Goal: Task Accomplishment & Management: Manage account settings

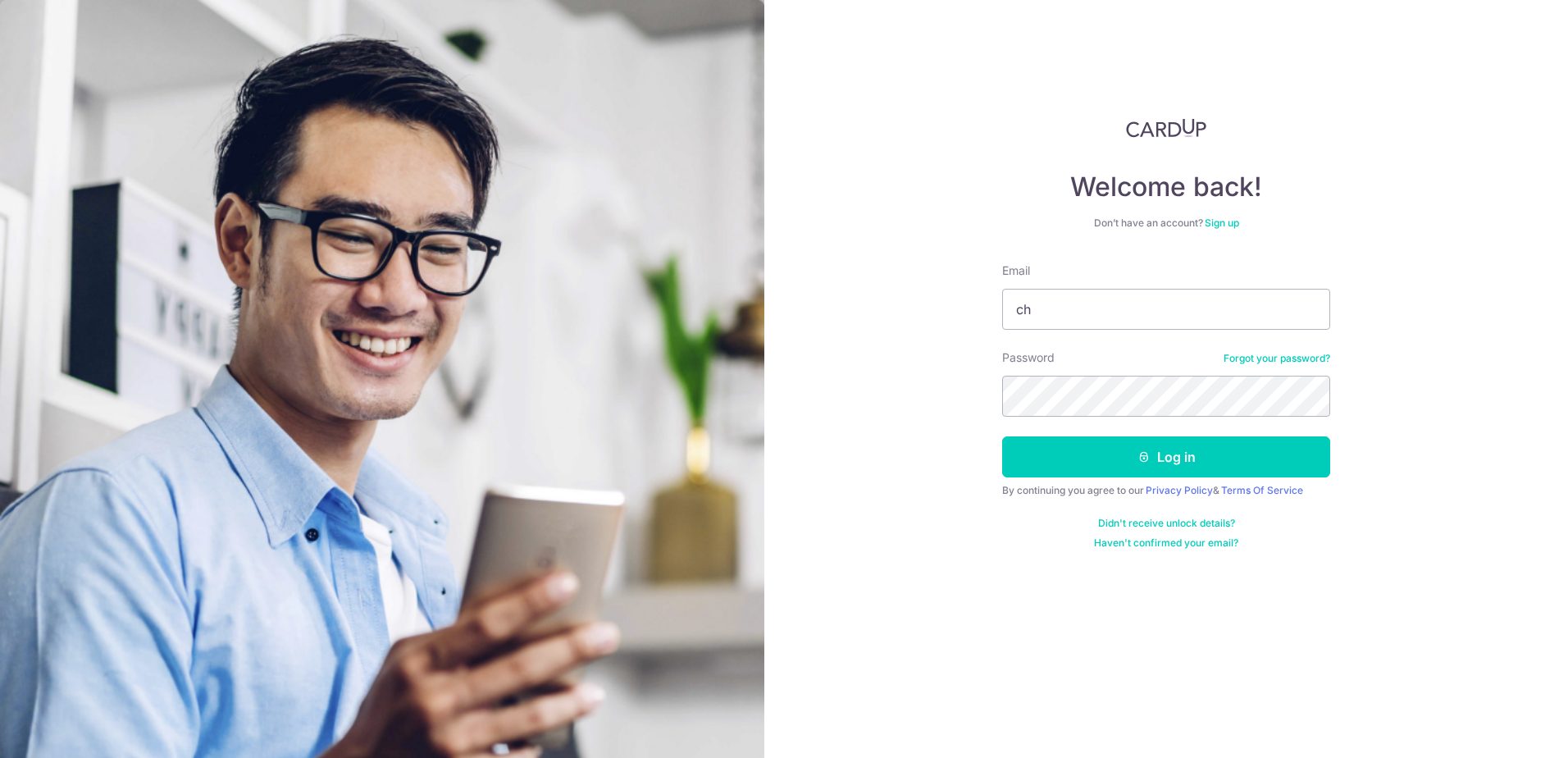
type input "c"
type input "[EMAIL_ADDRESS][DOMAIN_NAME]"
click at [1003, 436] on button "Log in" at bounding box center [1166, 457] width 328 height 41
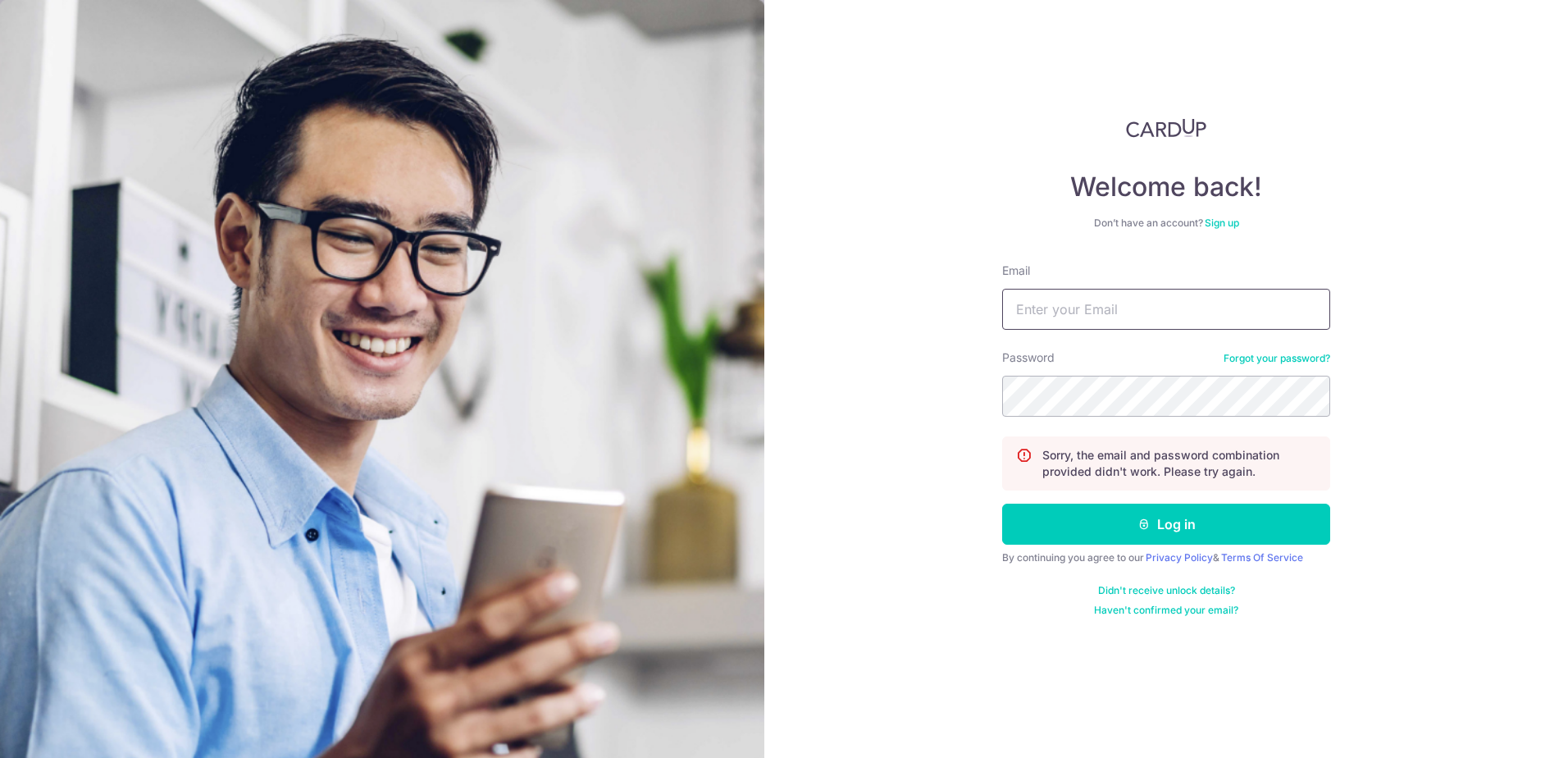
click at [1099, 299] on input "Email" at bounding box center [1166, 310] width 328 height 41
type input "[EMAIL_ADDRESS][DOMAIN_NAME]"
click at [1003, 504] on button "Log in" at bounding box center [1166, 524] width 328 height 41
click at [1174, 316] on input "Email" at bounding box center [1166, 310] width 328 height 41
type input "[EMAIL_ADDRESS][DOMAIN_NAME]"
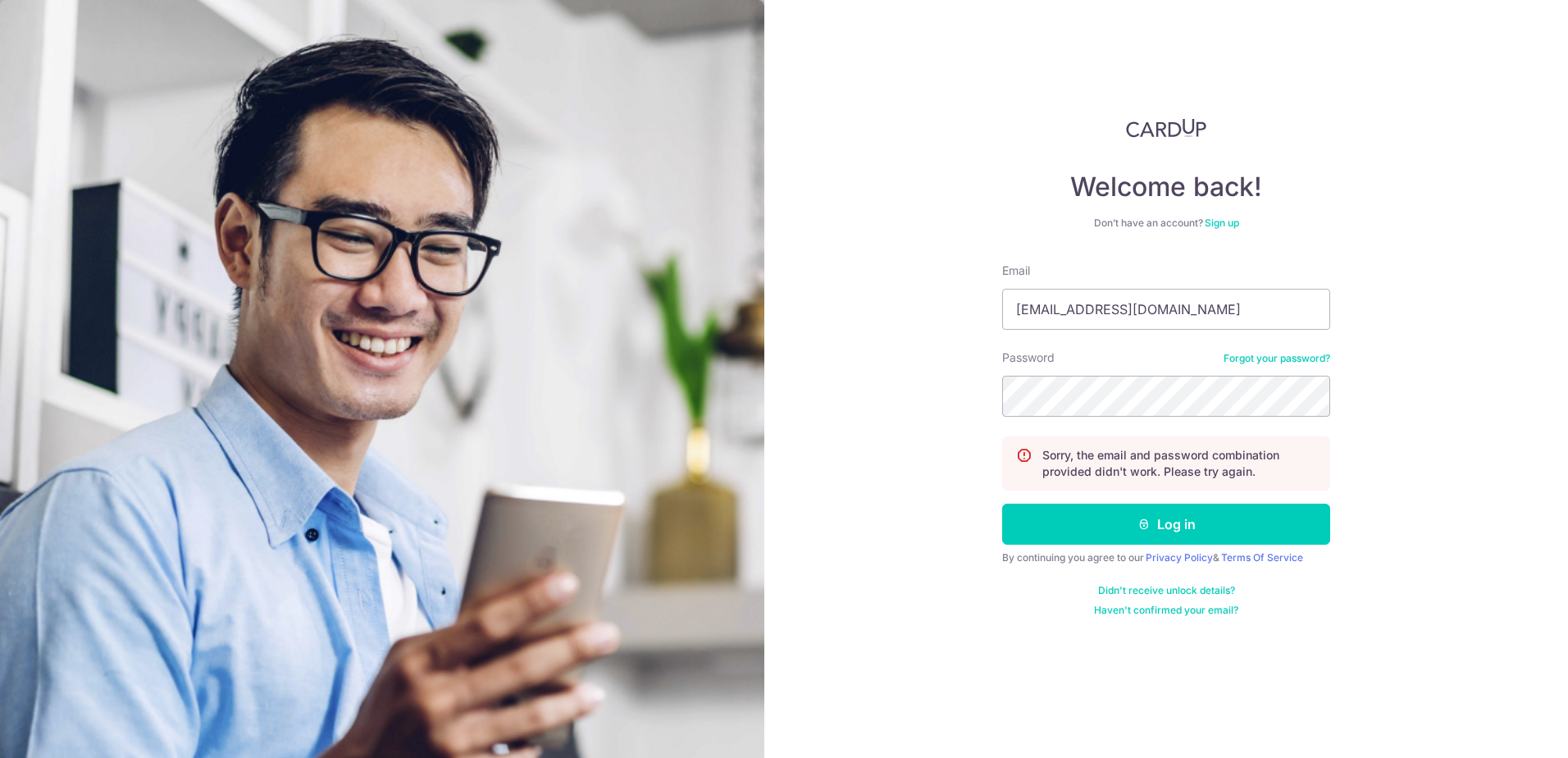
click at [1289, 357] on link "Forgot your password?" at bounding box center [1278, 358] width 107 height 13
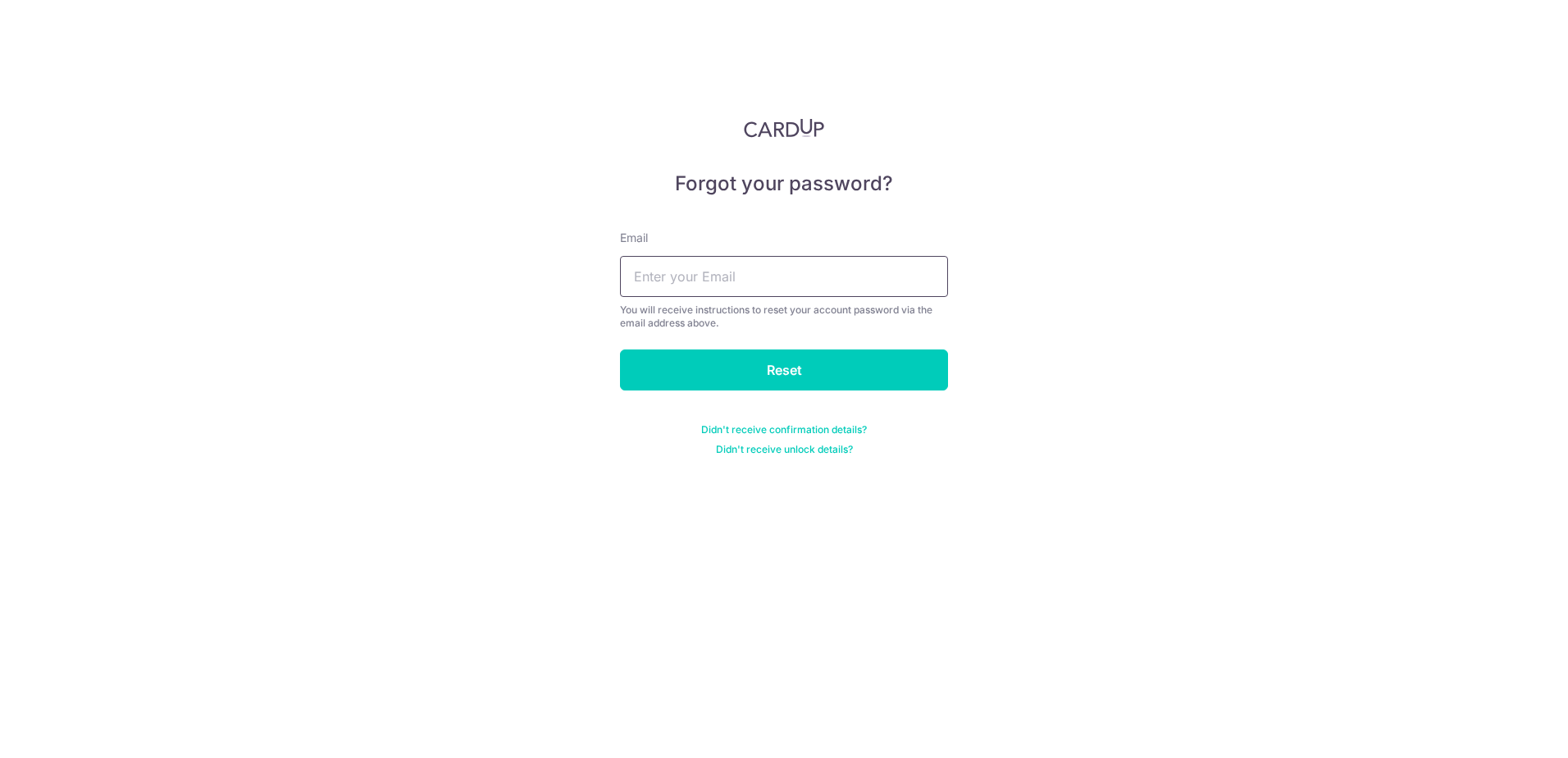
click at [742, 279] on input "text" at bounding box center [784, 277] width 328 height 41
type input "[EMAIL_ADDRESS][DOMAIN_NAME]"
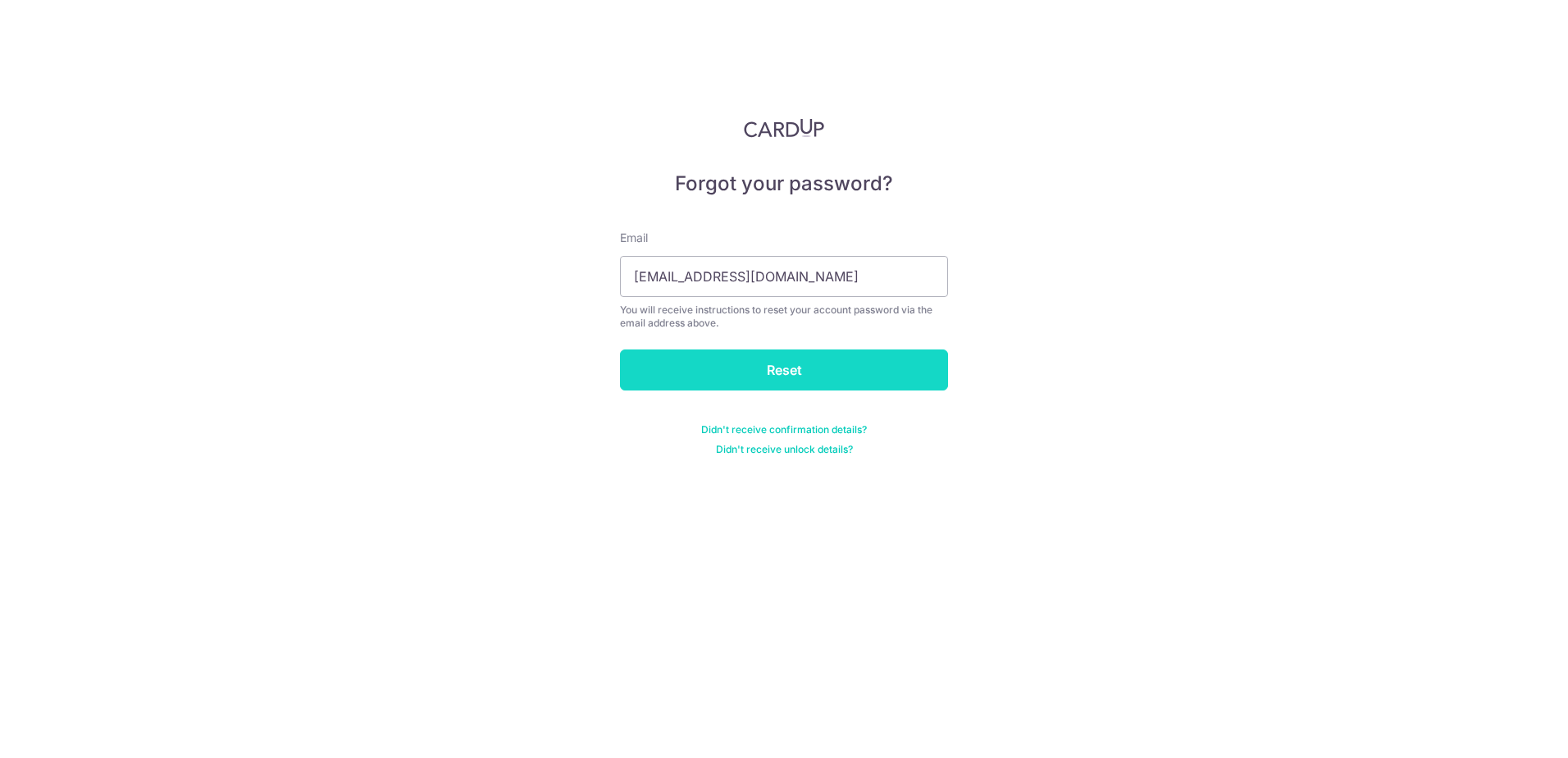
click at [780, 369] on input "Reset" at bounding box center [784, 370] width 328 height 41
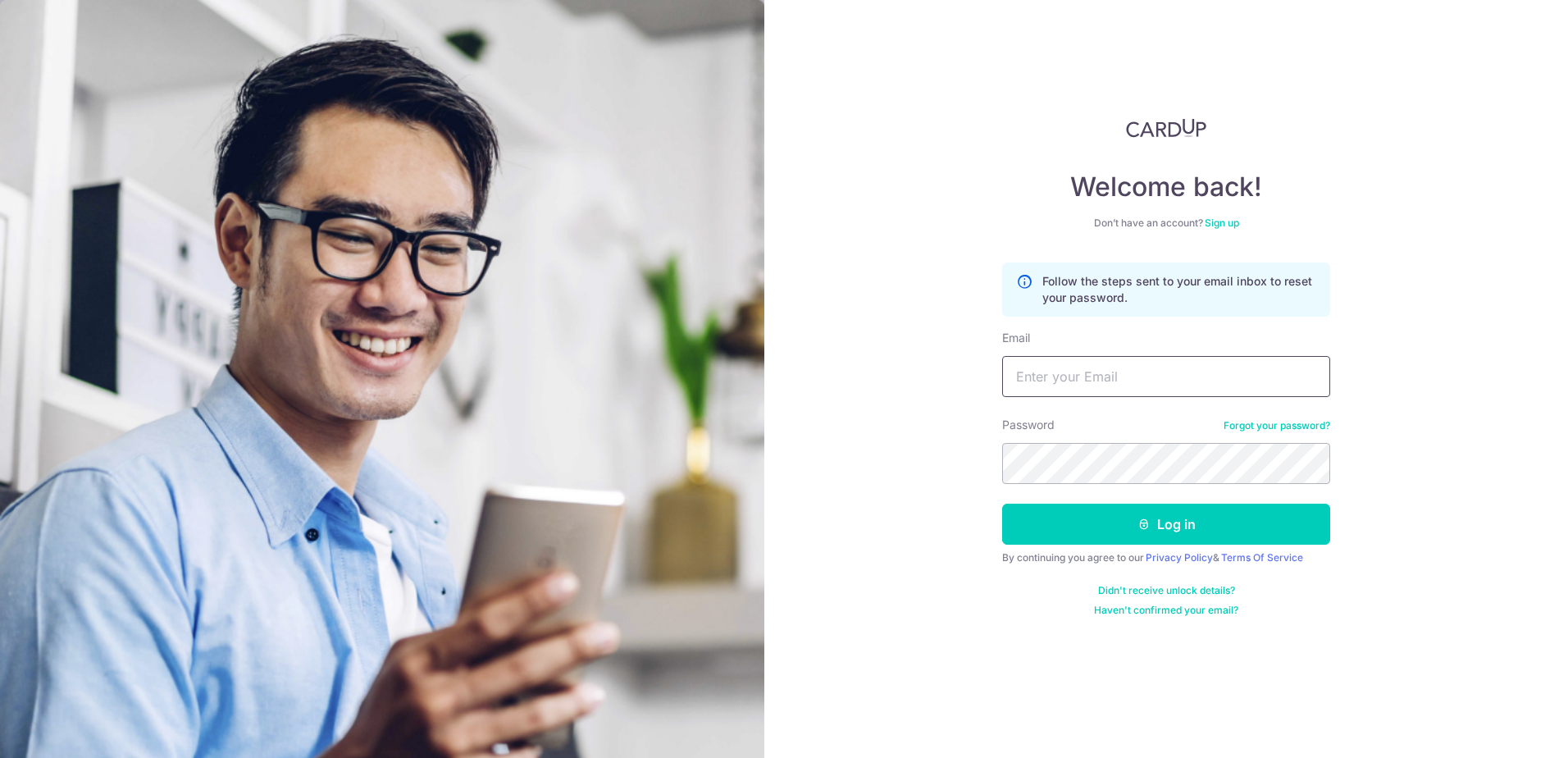
click at [1028, 376] on input "Email" at bounding box center [1166, 377] width 328 height 41
type input "n.christabel55@gmail.com"
click at [1003, 504] on button "Log in" at bounding box center [1166, 524] width 328 height 41
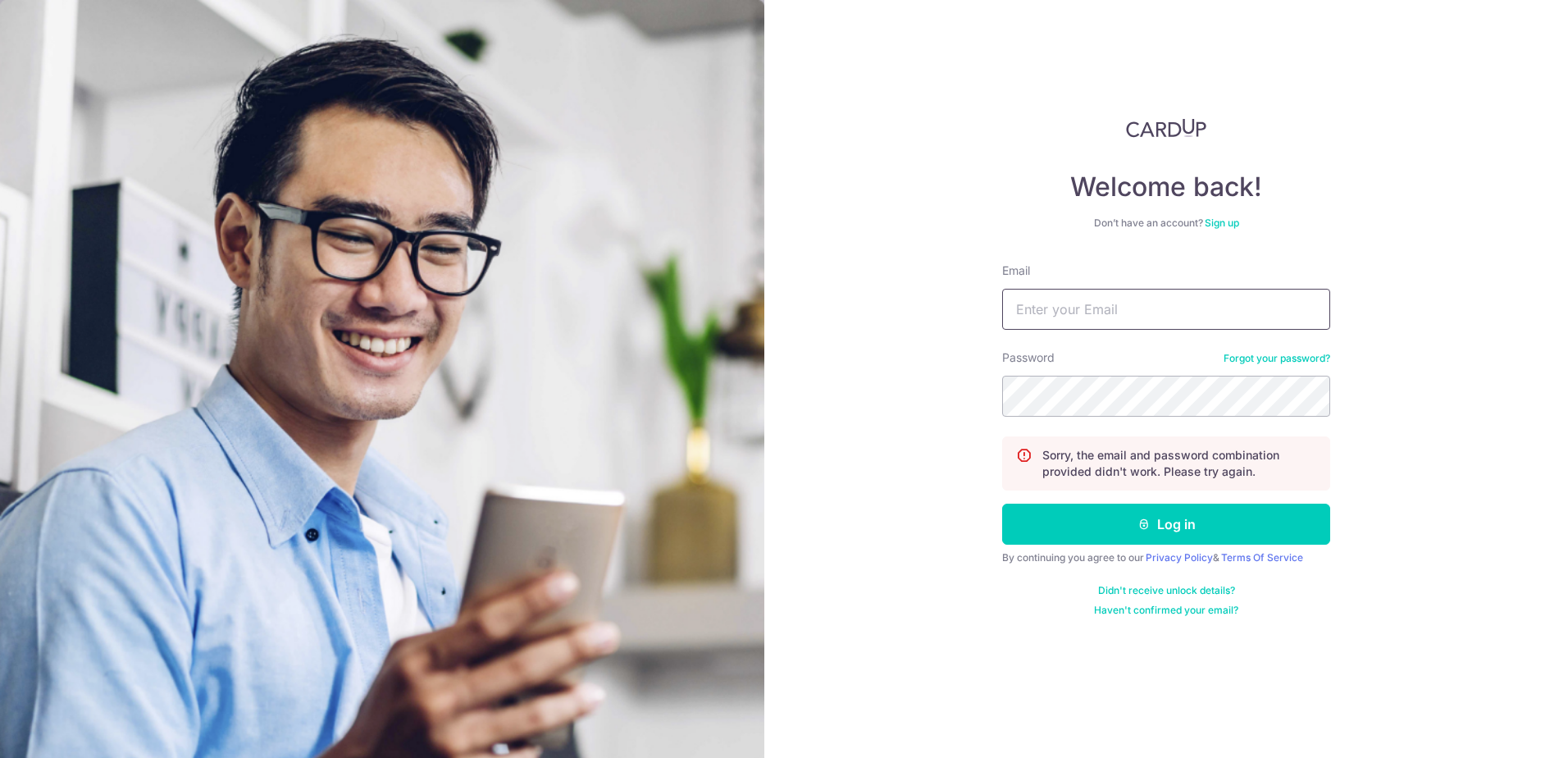
click at [1103, 307] on input "Email" at bounding box center [1166, 310] width 328 height 41
type input "n.christabel55@gmail.com"
click at [1003, 504] on button "Log in" at bounding box center [1166, 524] width 328 height 41
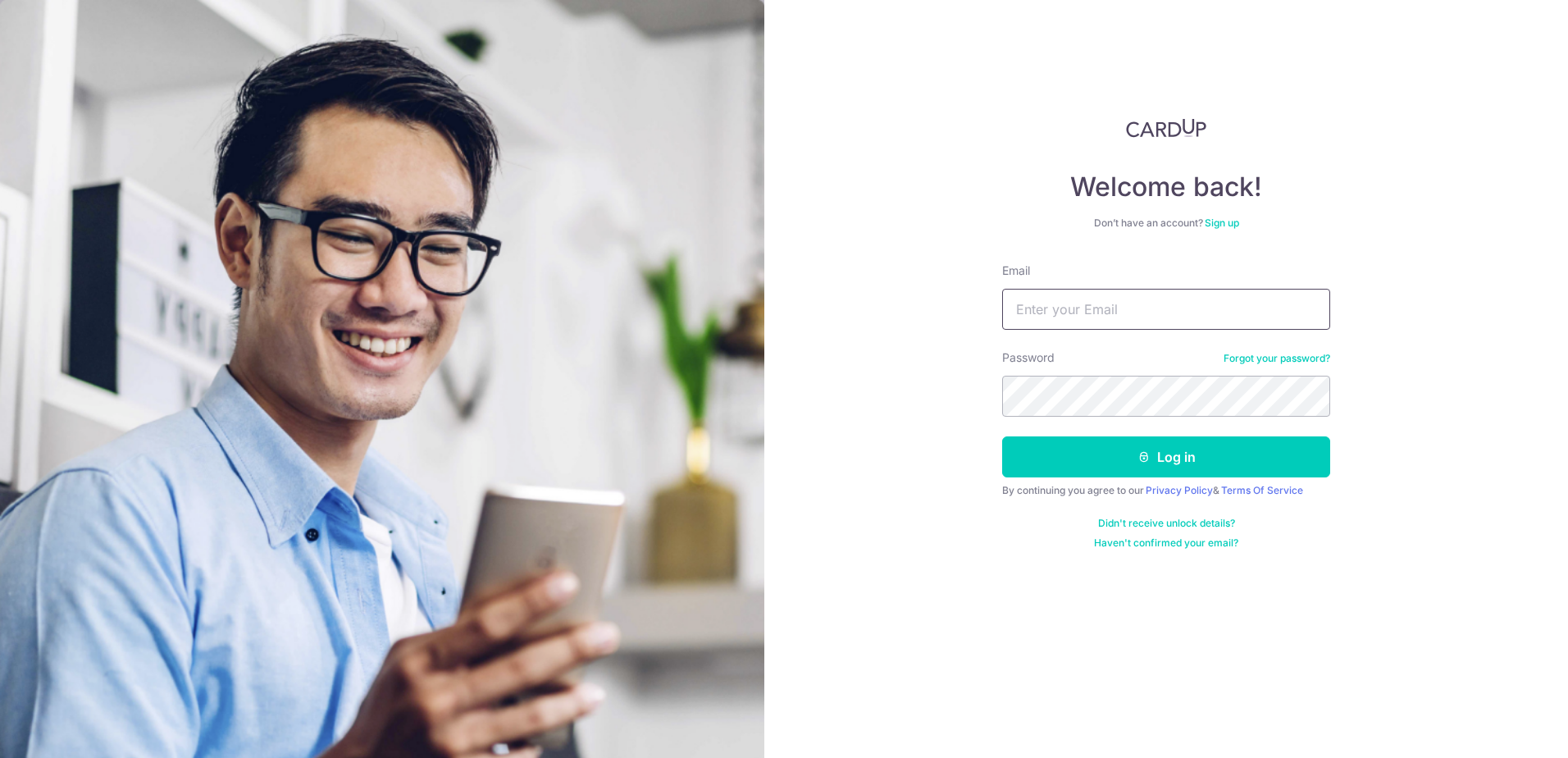
click at [1135, 316] on input "Email" at bounding box center [1166, 310] width 328 height 41
type input "n.christabel55@gmail.com"
click at [1003, 436] on button "Log in" at bounding box center [1166, 457] width 328 height 41
